Goal: Task Accomplishment & Management: Use online tool/utility

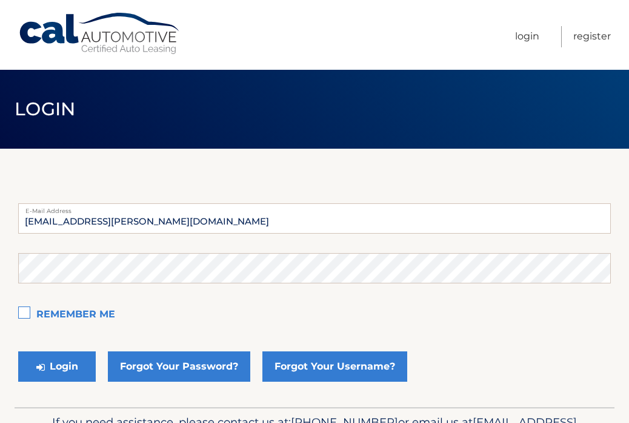
type input "grant.marlon@icloud.com"
click at [57, 366] on button "Login" at bounding box center [57, 366] width 78 height 30
click at [29, 317] on label "Remember Me" at bounding box center [314, 315] width 593 height 24
click at [0, 0] on input "Remember Me" at bounding box center [0, 0] width 0 height 0
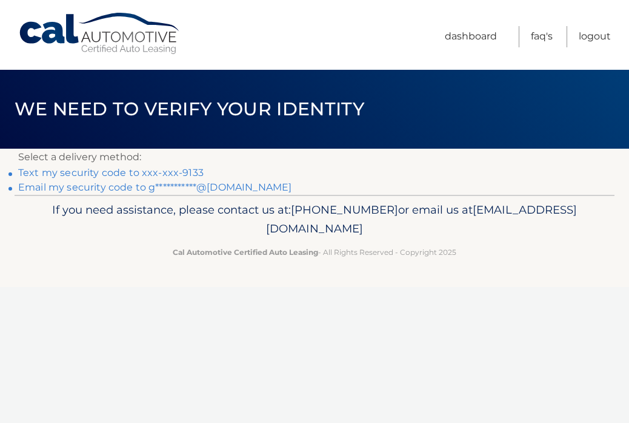
click at [98, 170] on link "Text my security code to xxx-xxx-9133" at bounding box center [111, 173] width 186 height 12
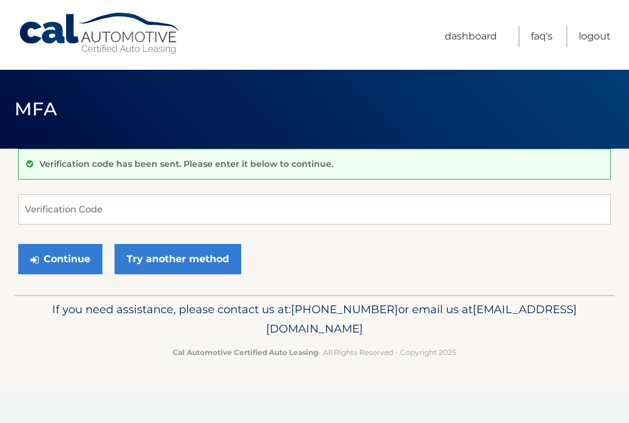
click at [82, 208] on input "Verification Code" at bounding box center [314, 209] width 593 height 30
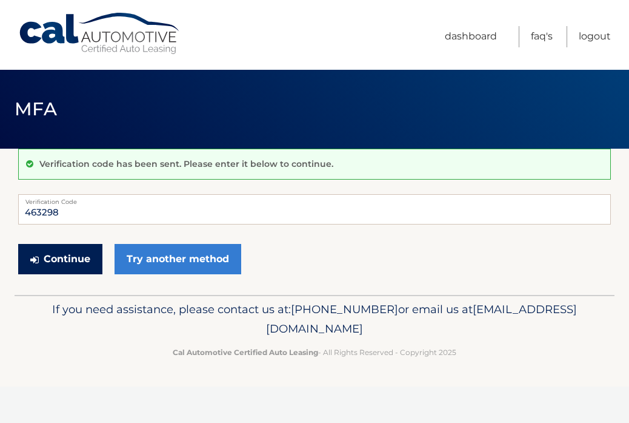
type input "463298"
click at [73, 257] on button "Continue" at bounding box center [60, 259] width 84 height 30
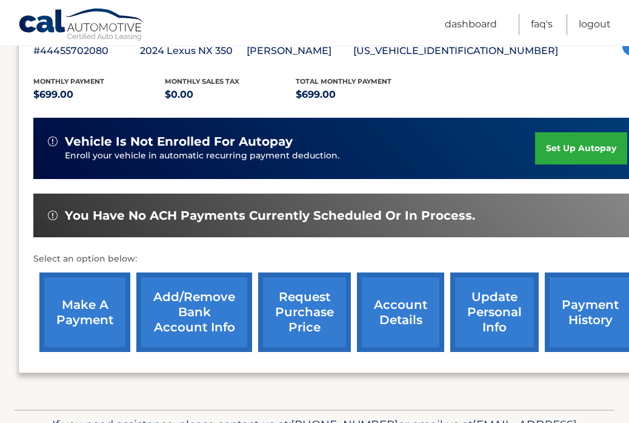
scroll to position [298, 0]
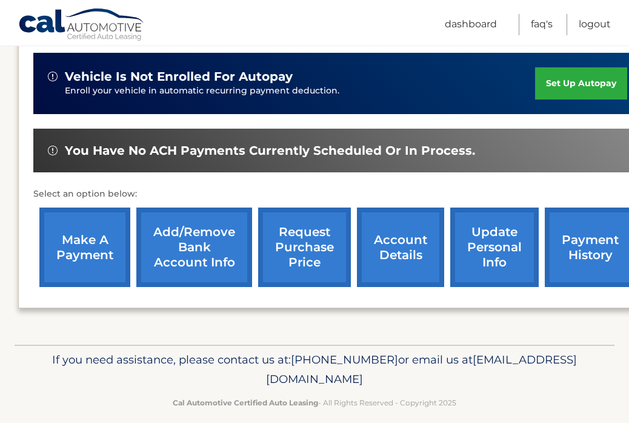
click at [88, 248] on link "make a payment" at bounding box center [84, 246] width 91 height 79
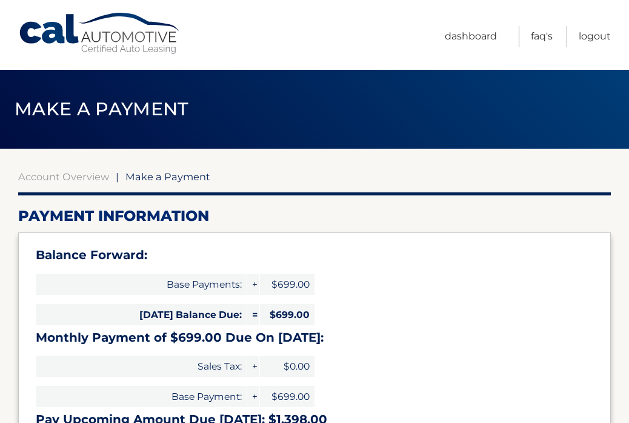
select select "Y2YwOTcyYTQtZDc5Ni00ZDhiLTg3OWEtMTBlYzVhMGI4OTRl"
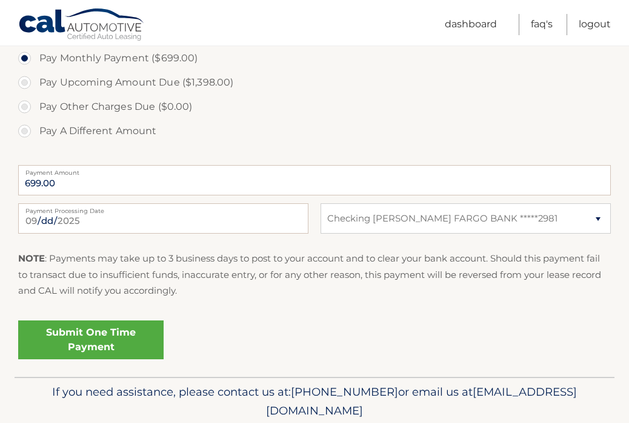
scroll to position [451, 0]
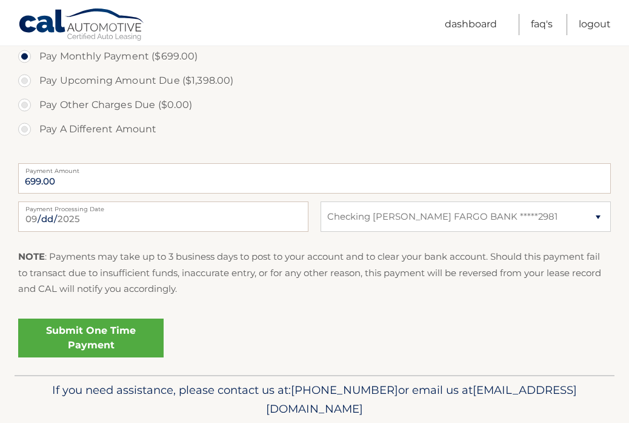
click at [99, 335] on link "Submit One Time Payment" at bounding box center [91, 337] width 146 height 39
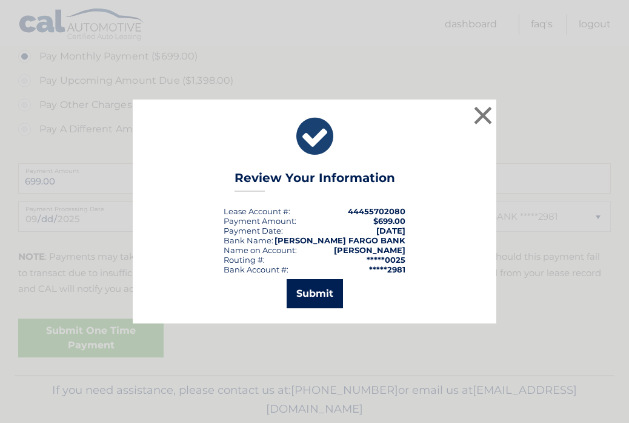
click at [309, 297] on button "Submit" at bounding box center [315, 293] width 56 height 29
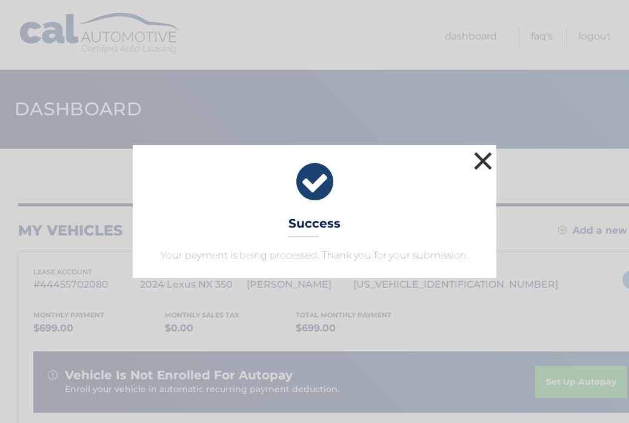
click at [480, 168] on button "×" at bounding box center [483, 161] width 24 height 24
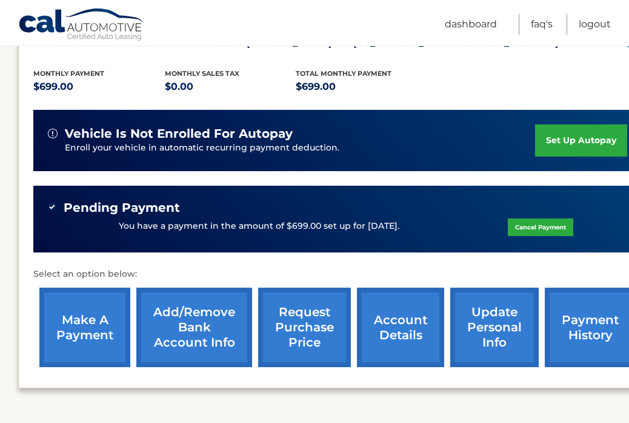
scroll to position [329, 0]
